Goal: Ask a question

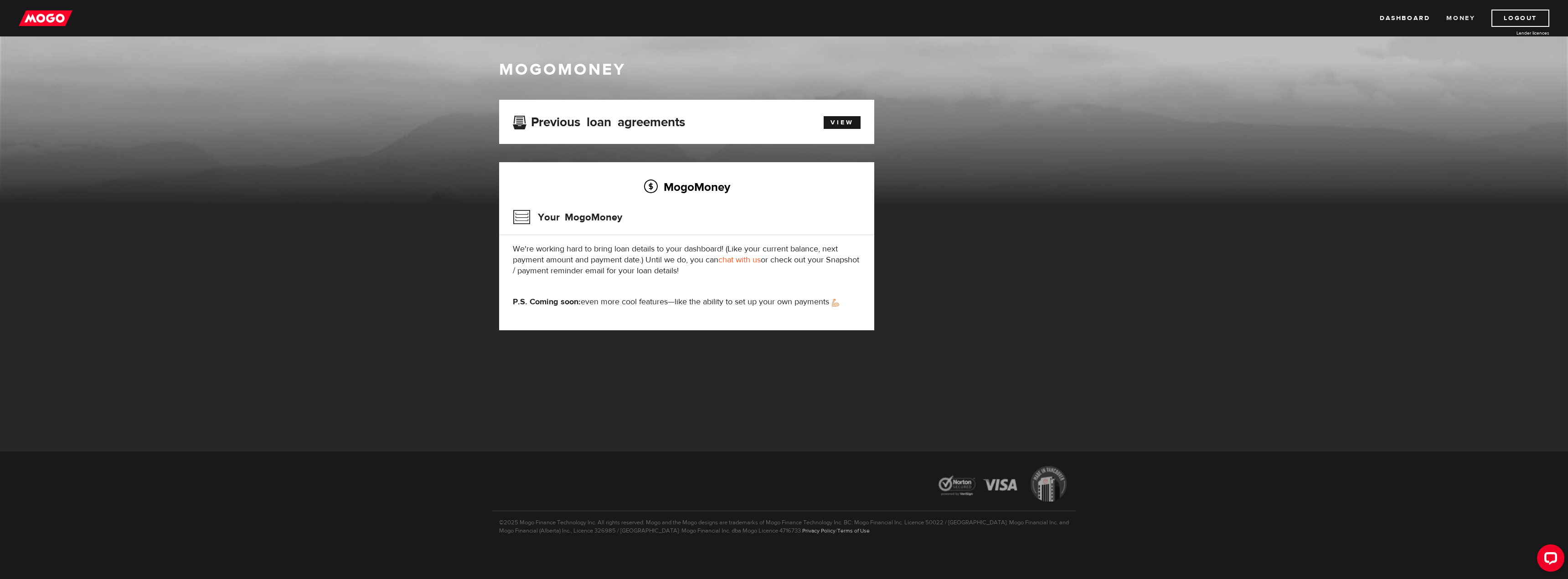
click at [1463, 17] on link "Money" at bounding box center [1460, 18] width 29 height 17
click at [1392, 13] on link "Dashboard" at bounding box center [1405, 18] width 50 height 17
click at [745, 260] on link "chat with us" at bounding box center [740, 260] width 43 height 10
